Goal: Task Accomplishment & Management: Use online tool/utility

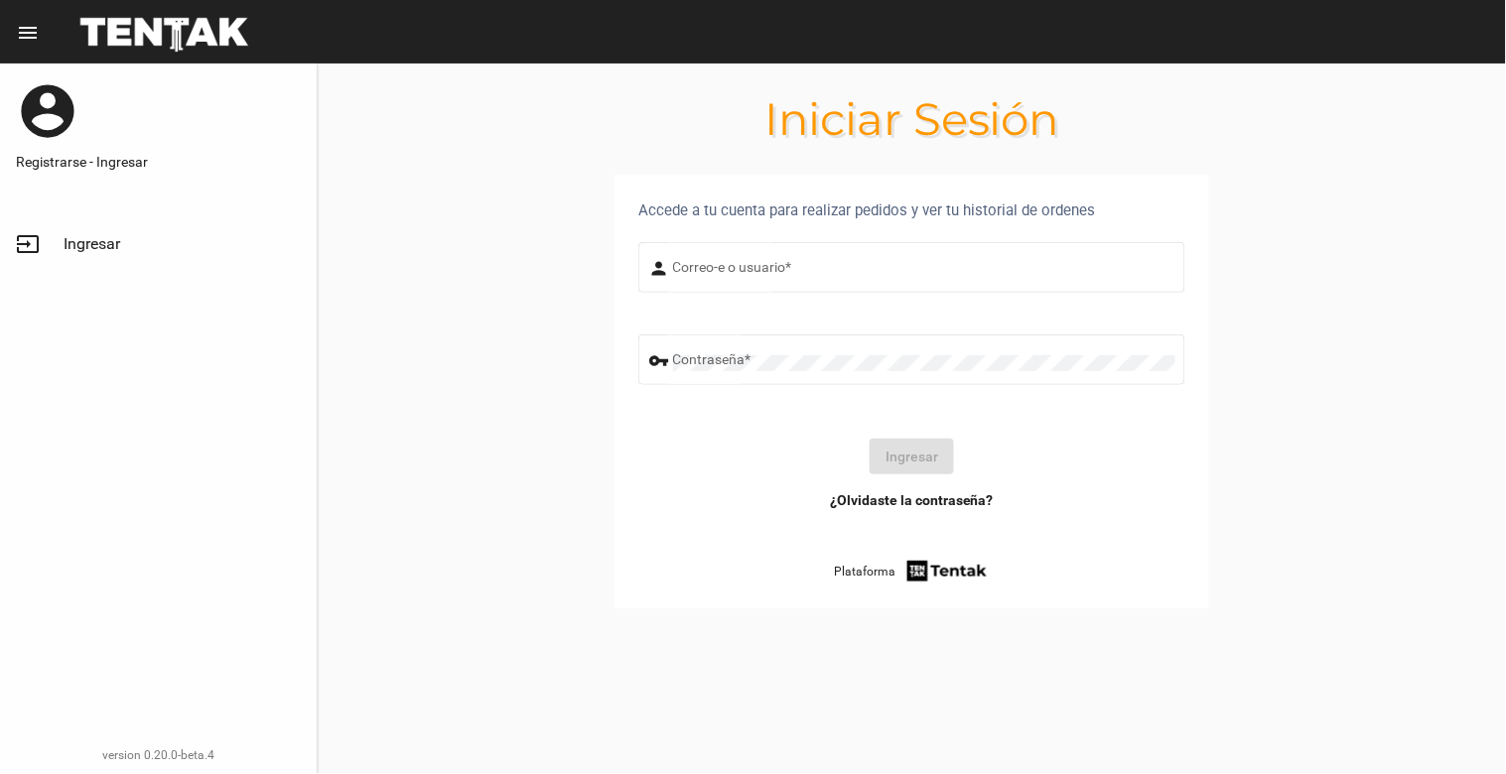
type input "[EMAIL_ADDRESS][DOMAIN_NAME]"
click at [914, 465] on button "Ingresar" at bounding box center [912, 457] width 84 height 36
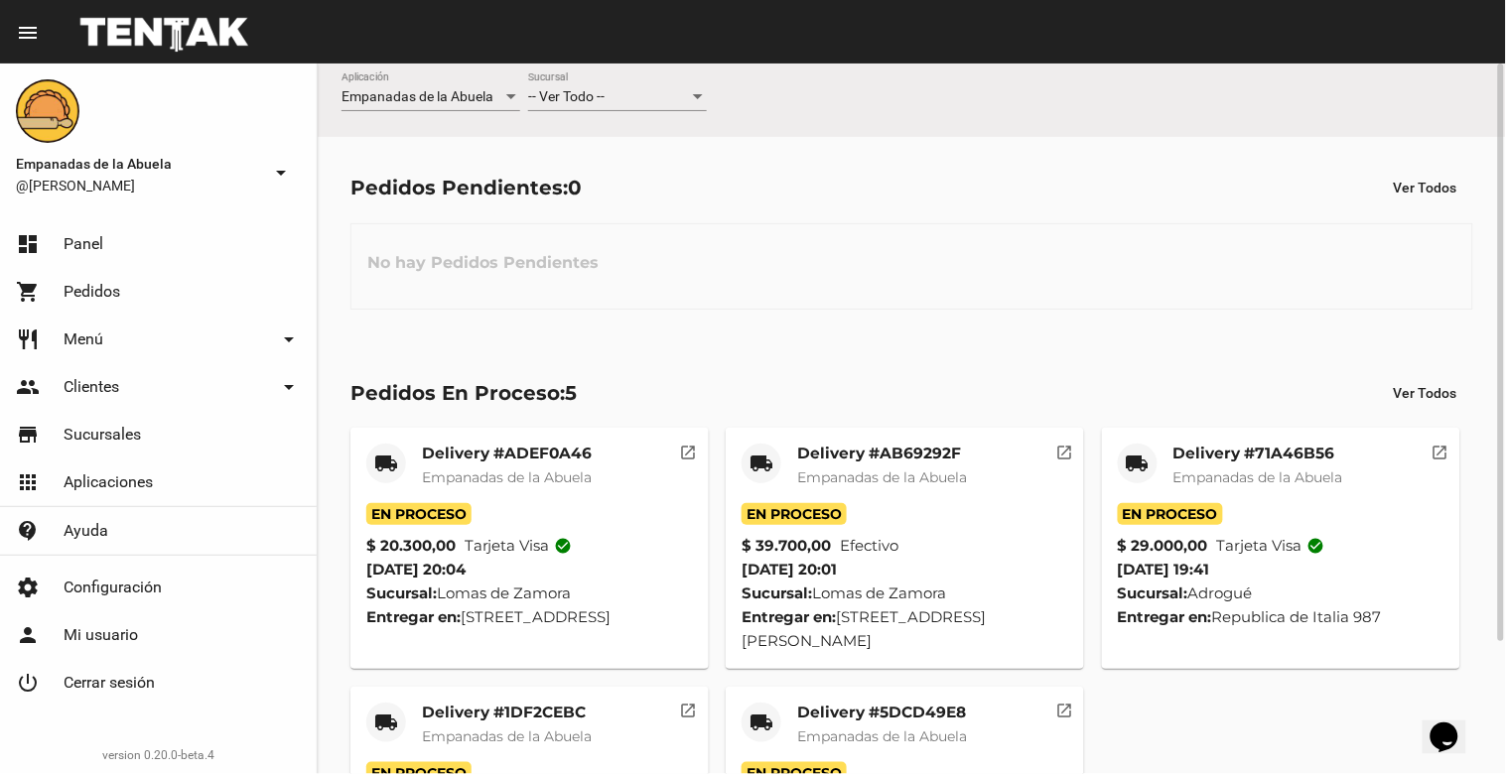
click at [600, 85] on div "-- Ver Todo -- Sucursal" at bounding box center [617, 91] width 179 height 39
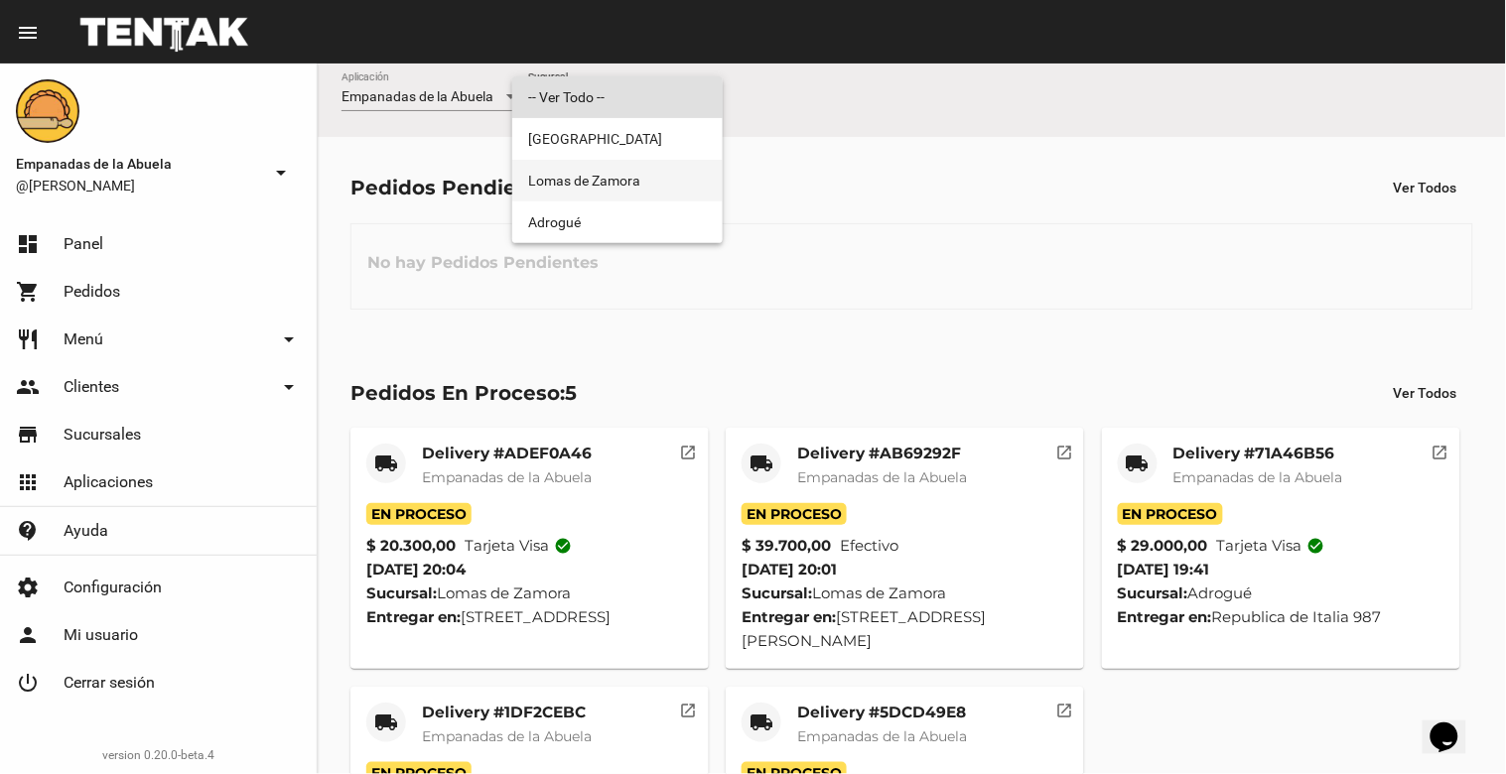
click at [628, 181] on span "Lomas de Zamora" at bounding box center [617, 181] width 179 height 42
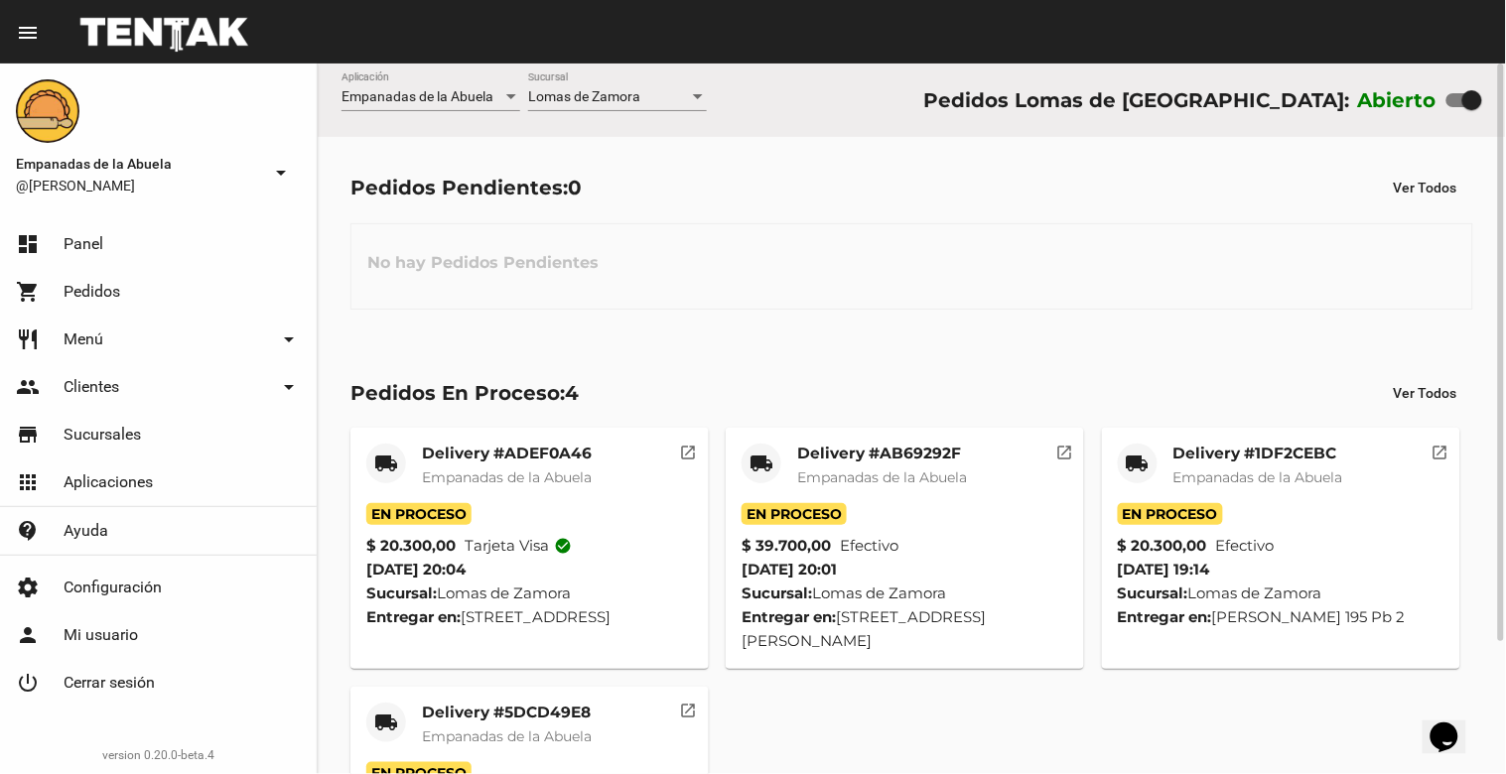
click at [512, 472] on span "Empanadas de la Abuela" at bounding box center [507, 478] width 170 height 18
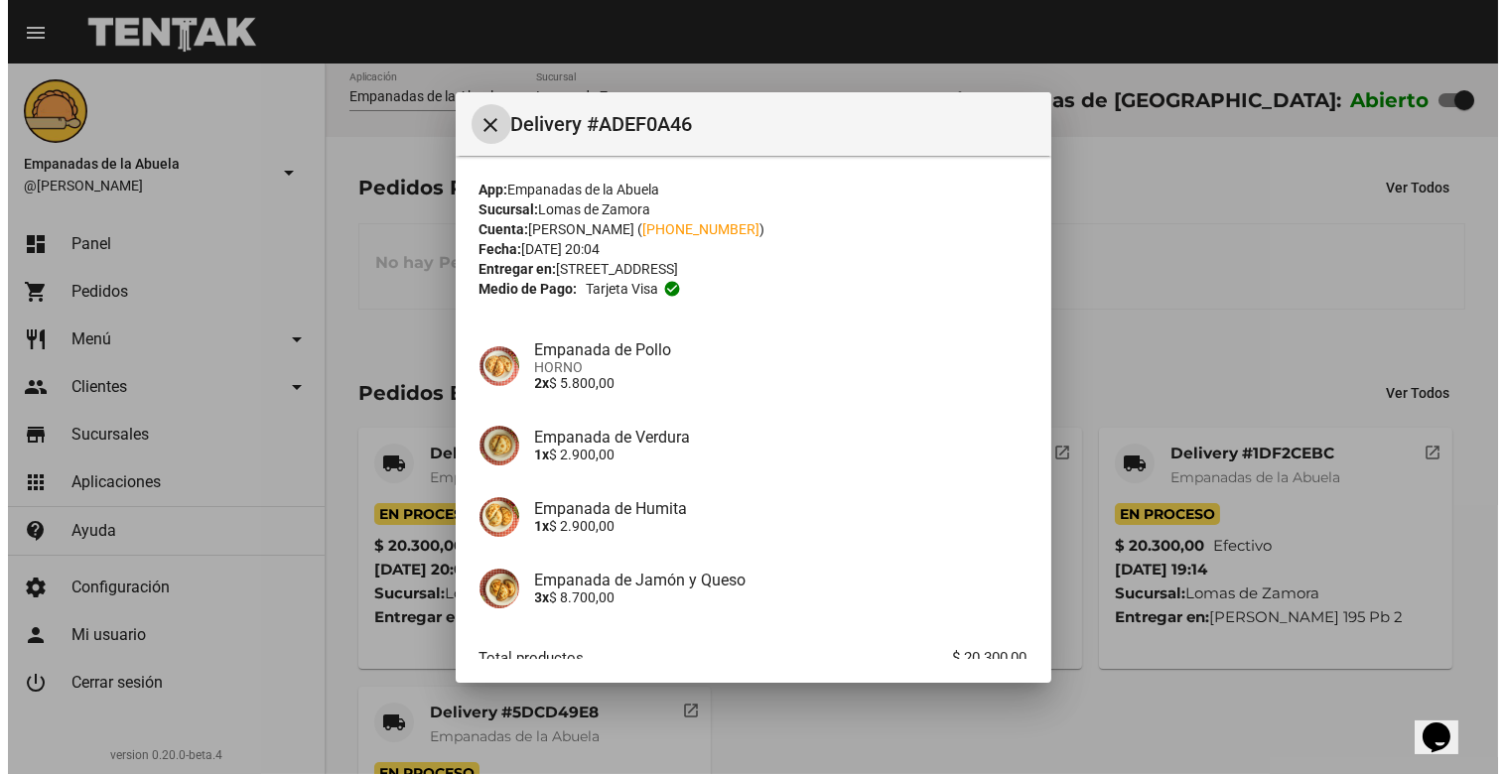
scroll to position [121, 0]
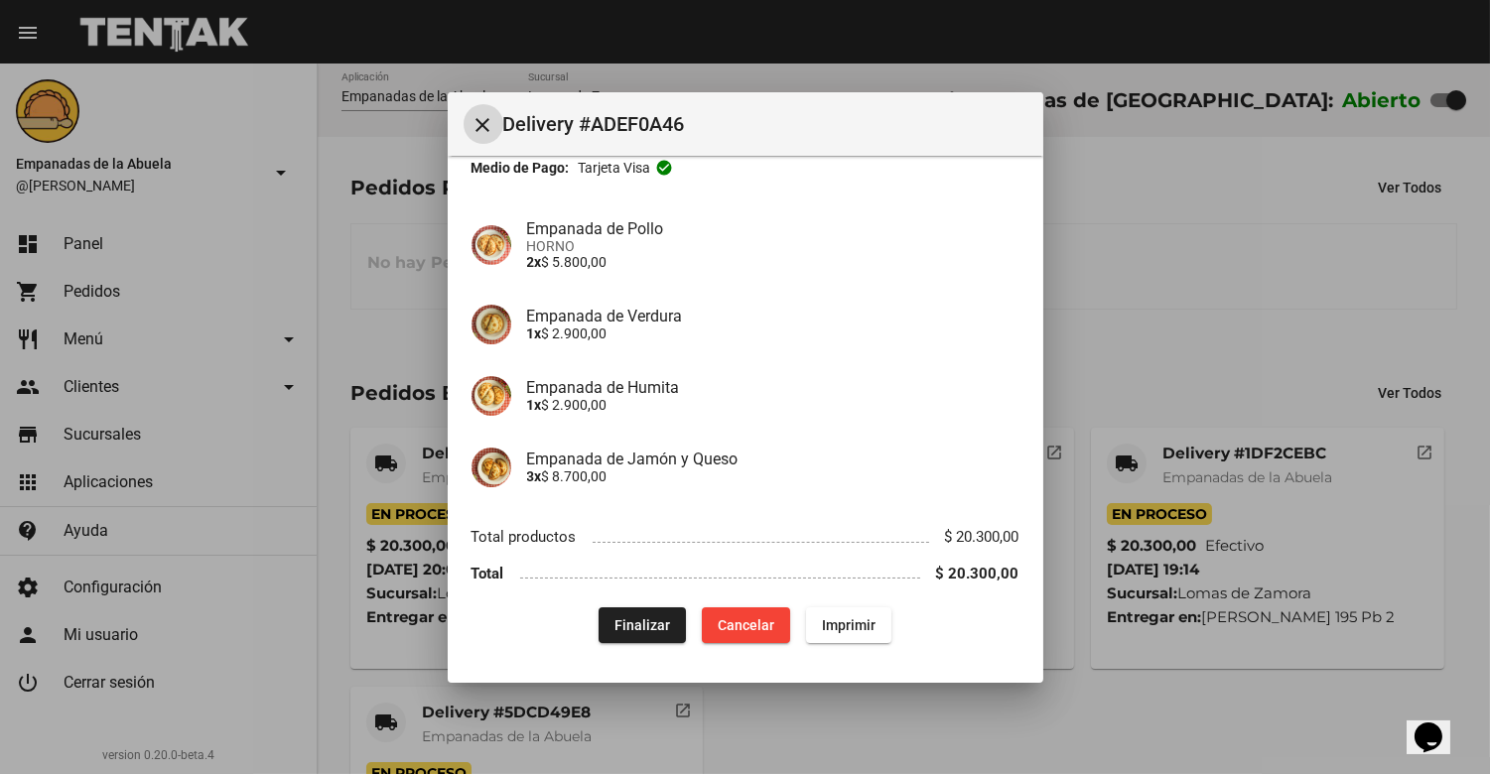
click at [835, 624] on span "Imprimir" at bounding box center [849, 626] width 54 height 16
click at [472, 119] on mat-icon "close" at bounding box center [484, 125] width 24 height 24
